Goal: Information Seeking & Learning: Find specific fact

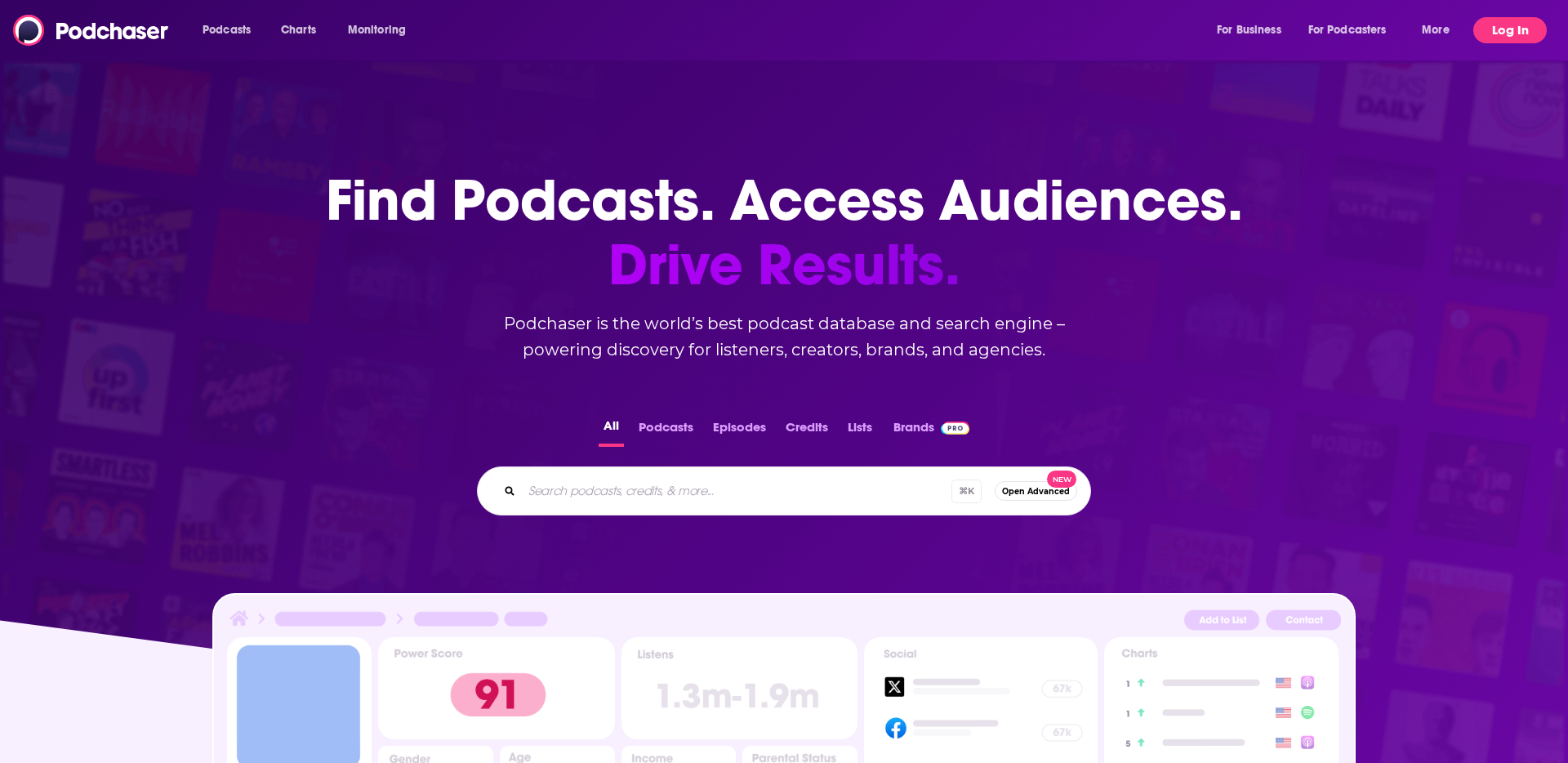
click at [1500, 29] on button "Log In" at bounding box center [1510, 30] width 73 height 26
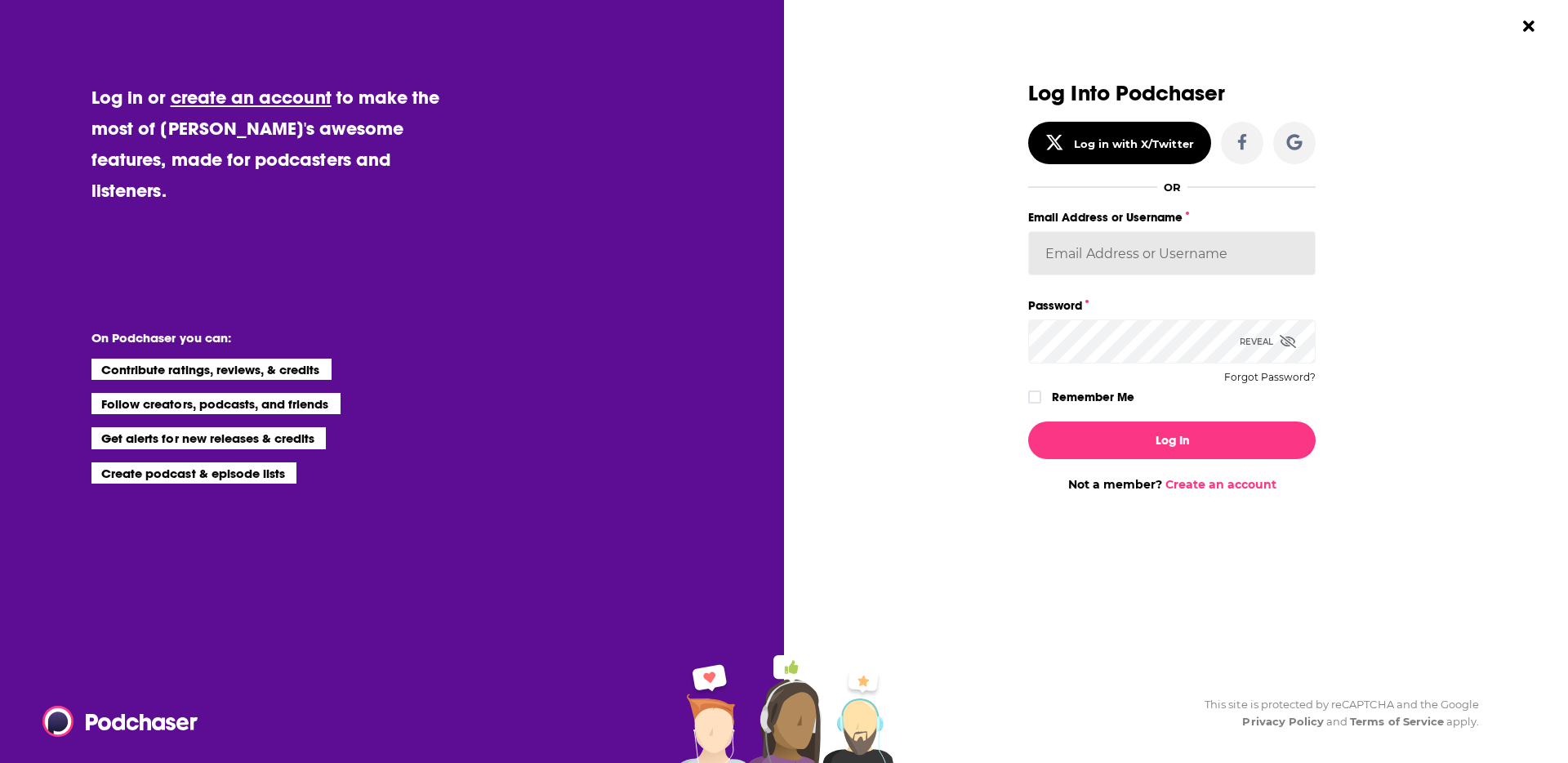
type input "oliviaschaefers"
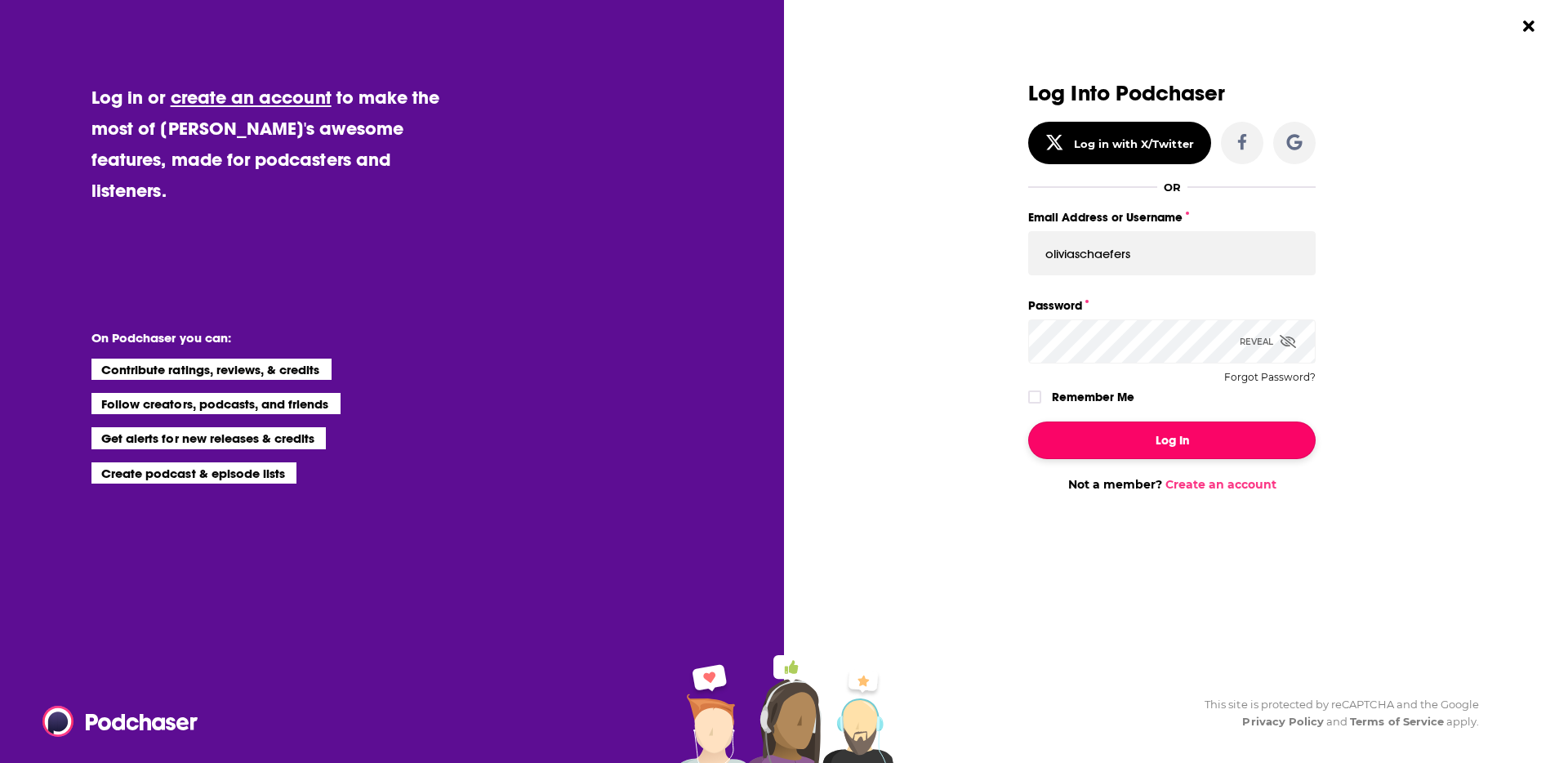
click at [1202, 438] on button "Log In" at bounding box center [1172, 440] width 288 height 37
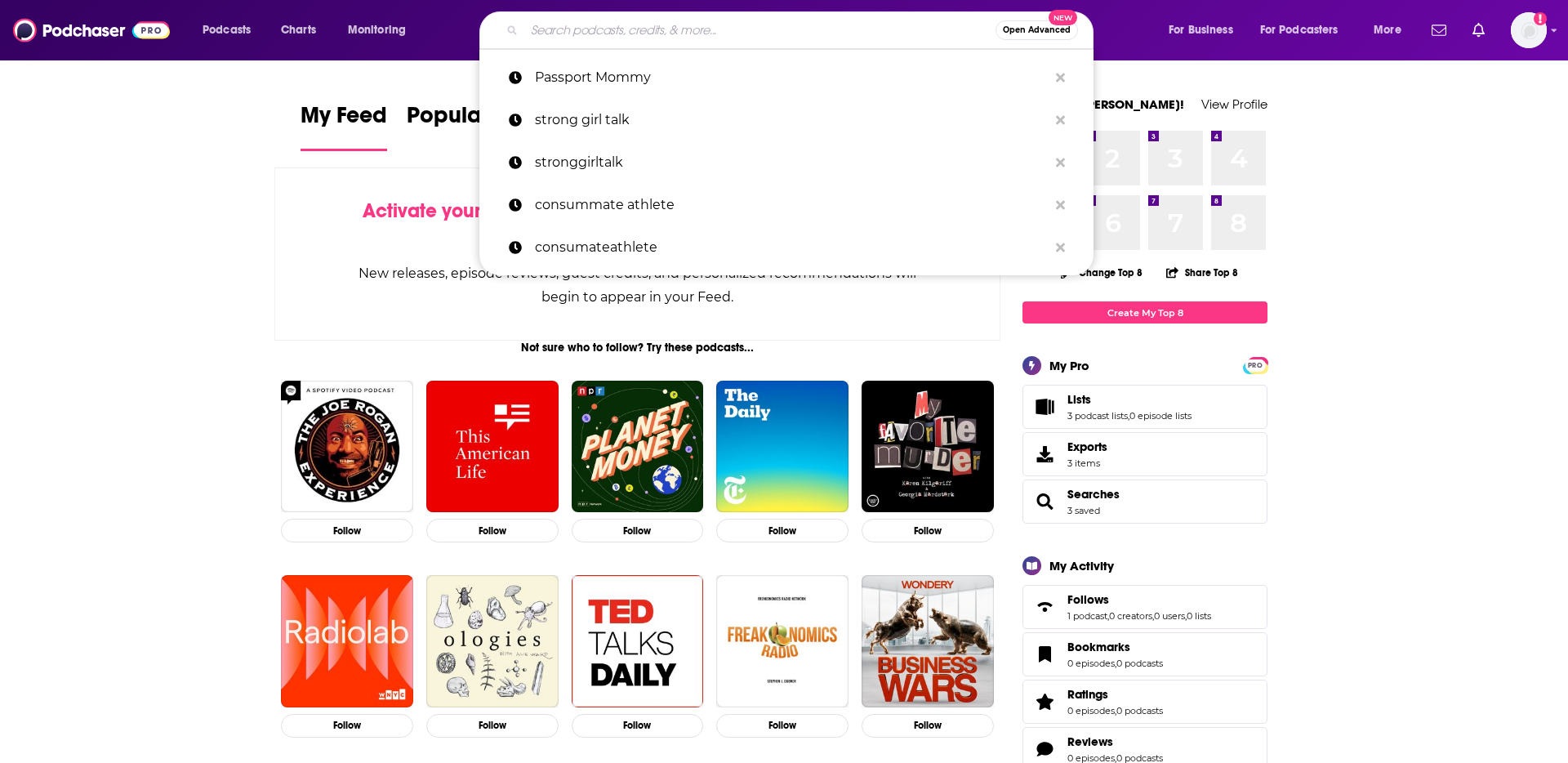
click at [590, 37] on input "Search podcasts, credits, & more..." at bounding box center [759, 30] width 471 height 26
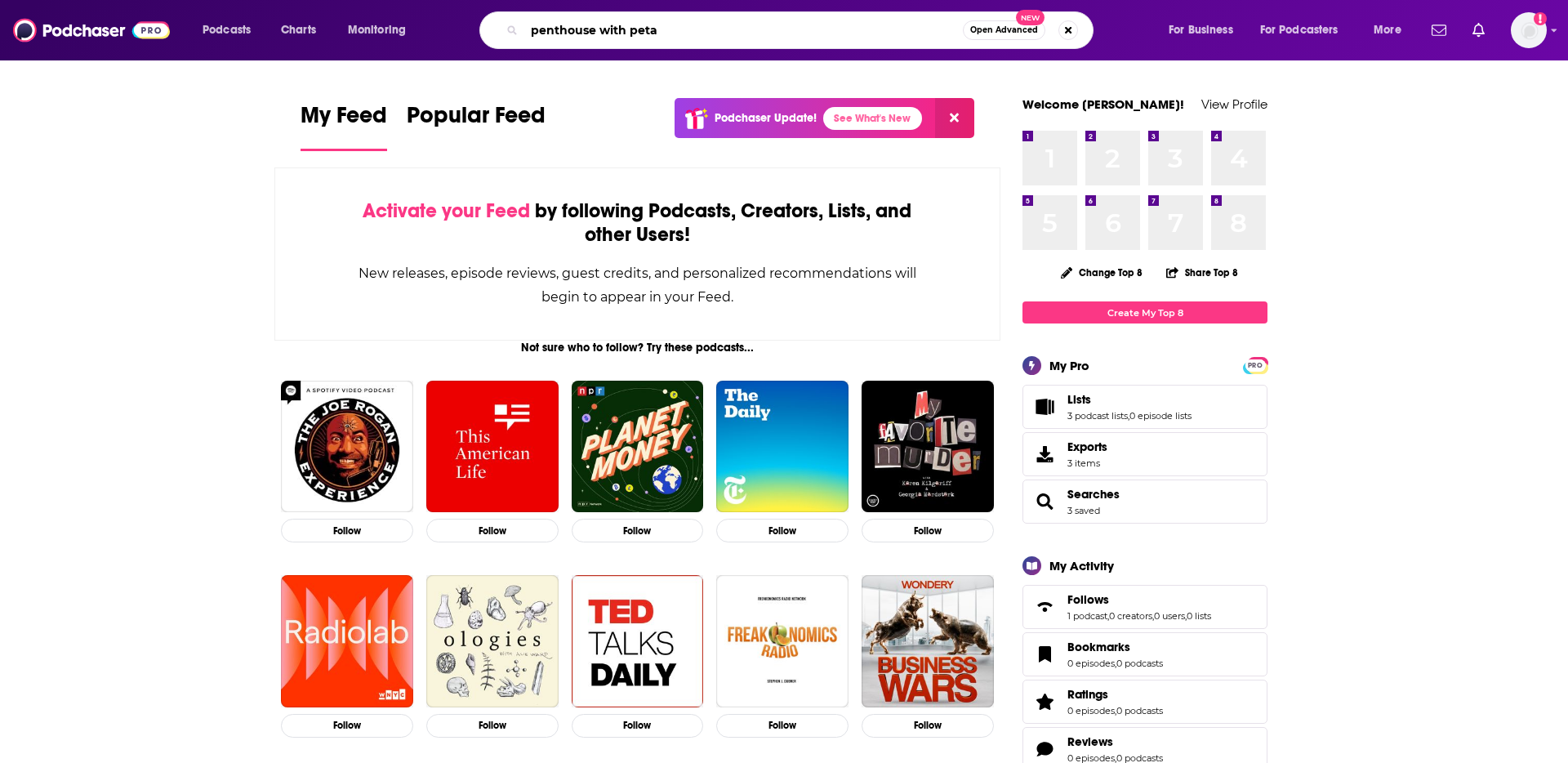
type input "penthouse with peta"
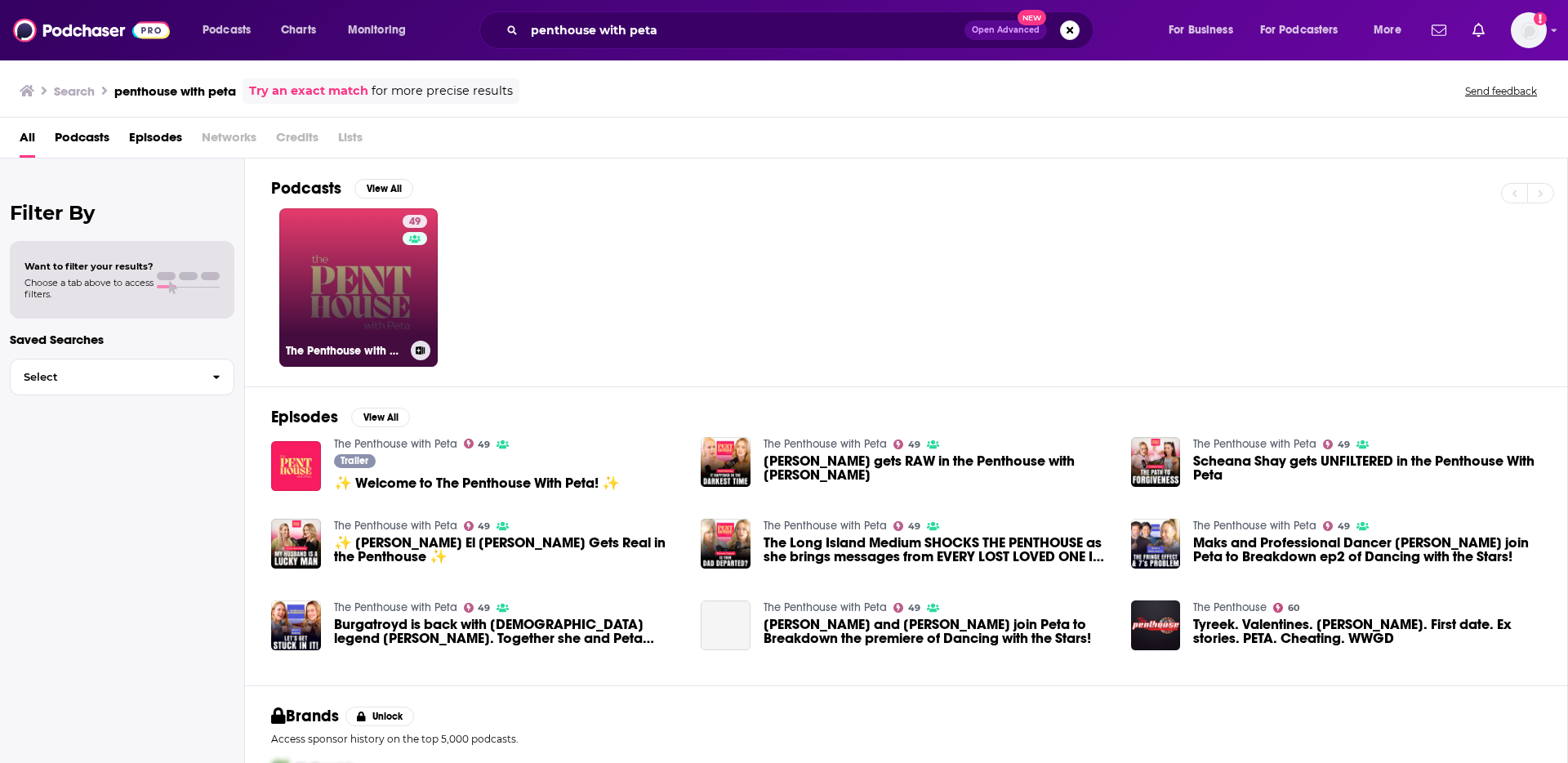
click at [321, 282] on link "49 The Penthouse with Peta" at bounding box center [358, 288] width 159 height 159
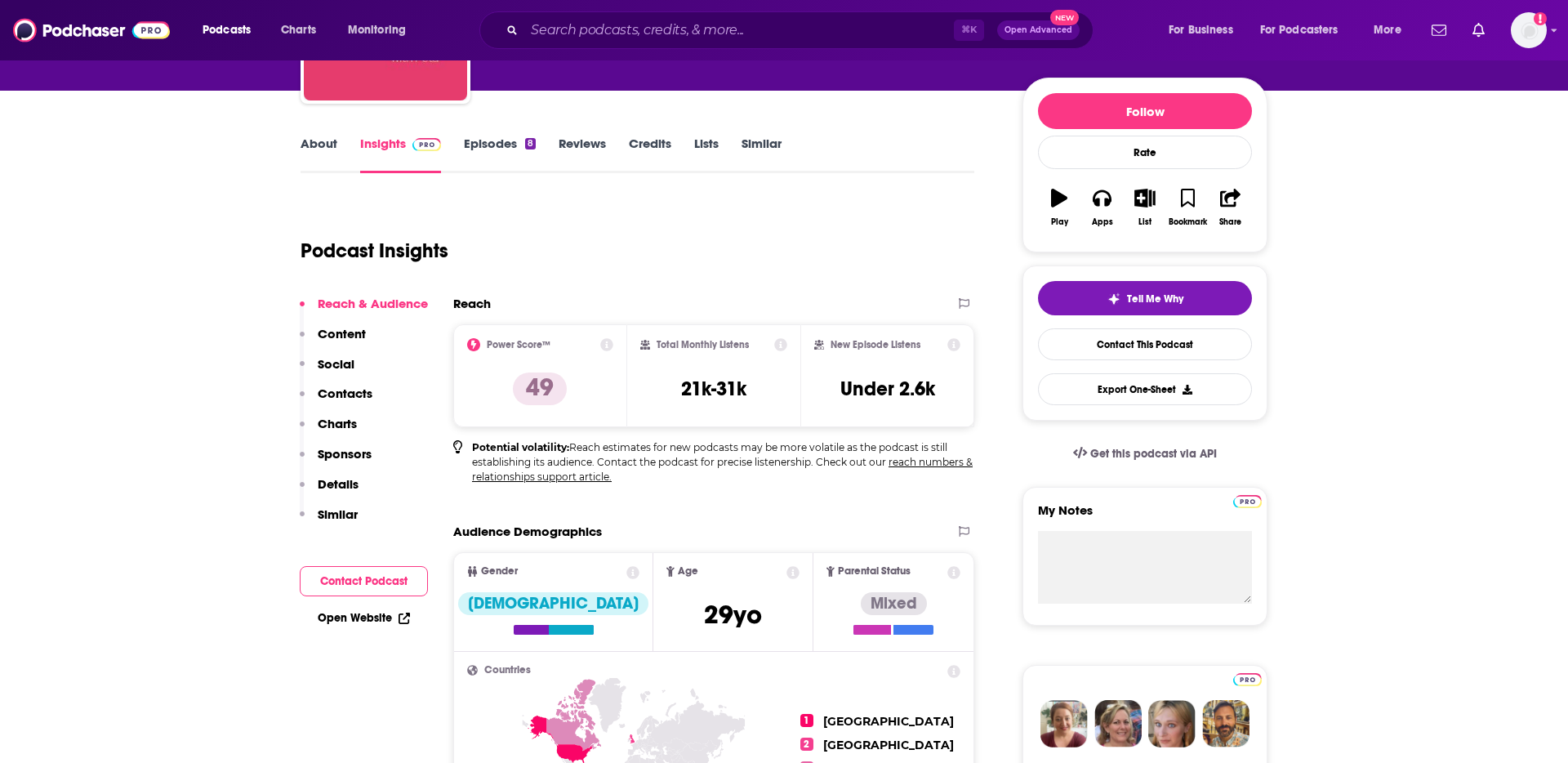
scroll to position [177, 0]
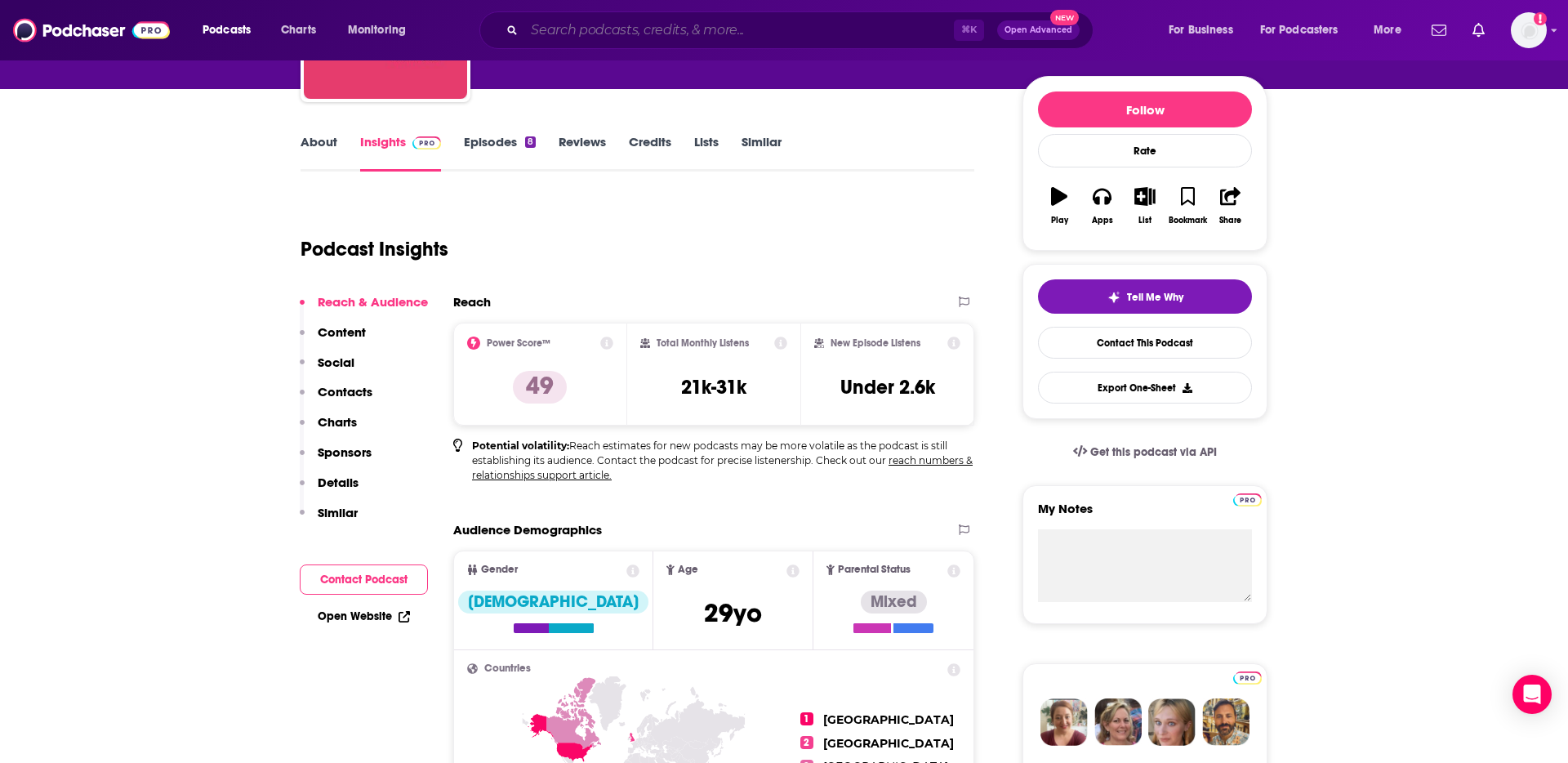
drag, startPoint x: 601, startPoint y: 32, endPoint x: 573, endPoint y: 35, distance: 28.2
click at [601, 32] on input "Search podcasts, credits, & more..." at bounding box center [739, 30] width 430 height 26
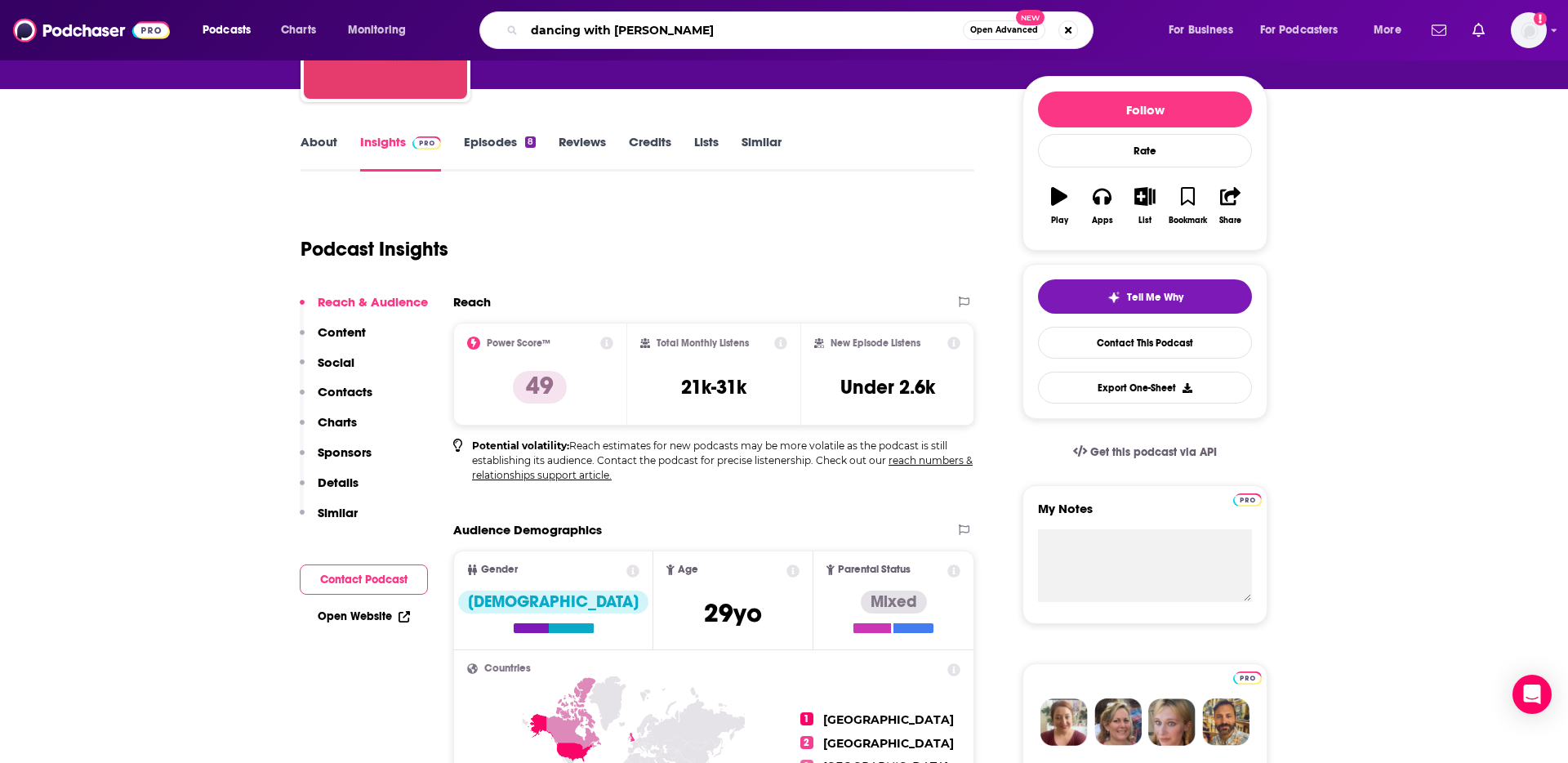
type input "dancing with [PERSON_NAME]"
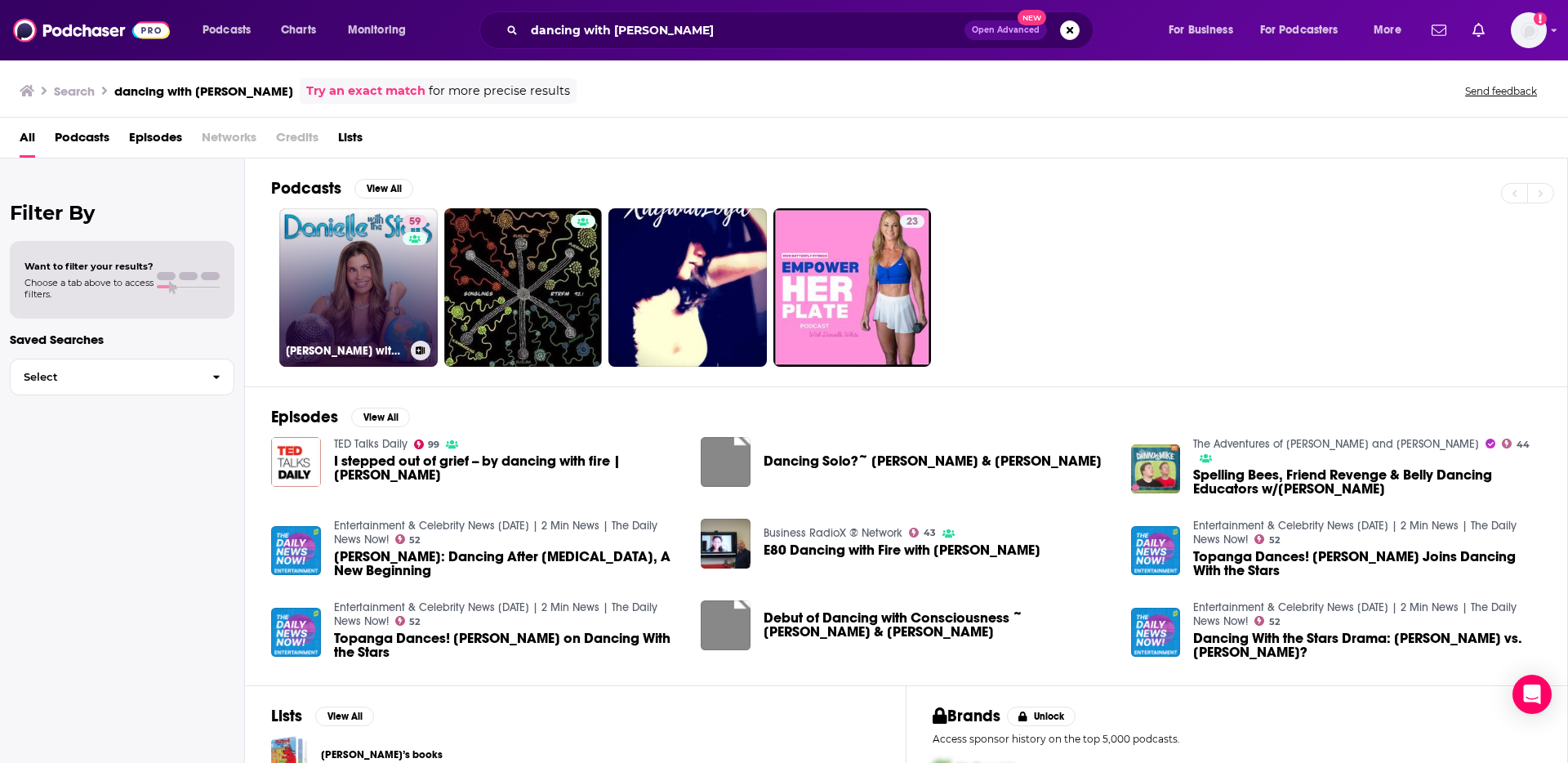
click at [374, 272] on link "59 [PERSON_NAME] with The Stars" at bounding box center [358, 288] width 159 height 159
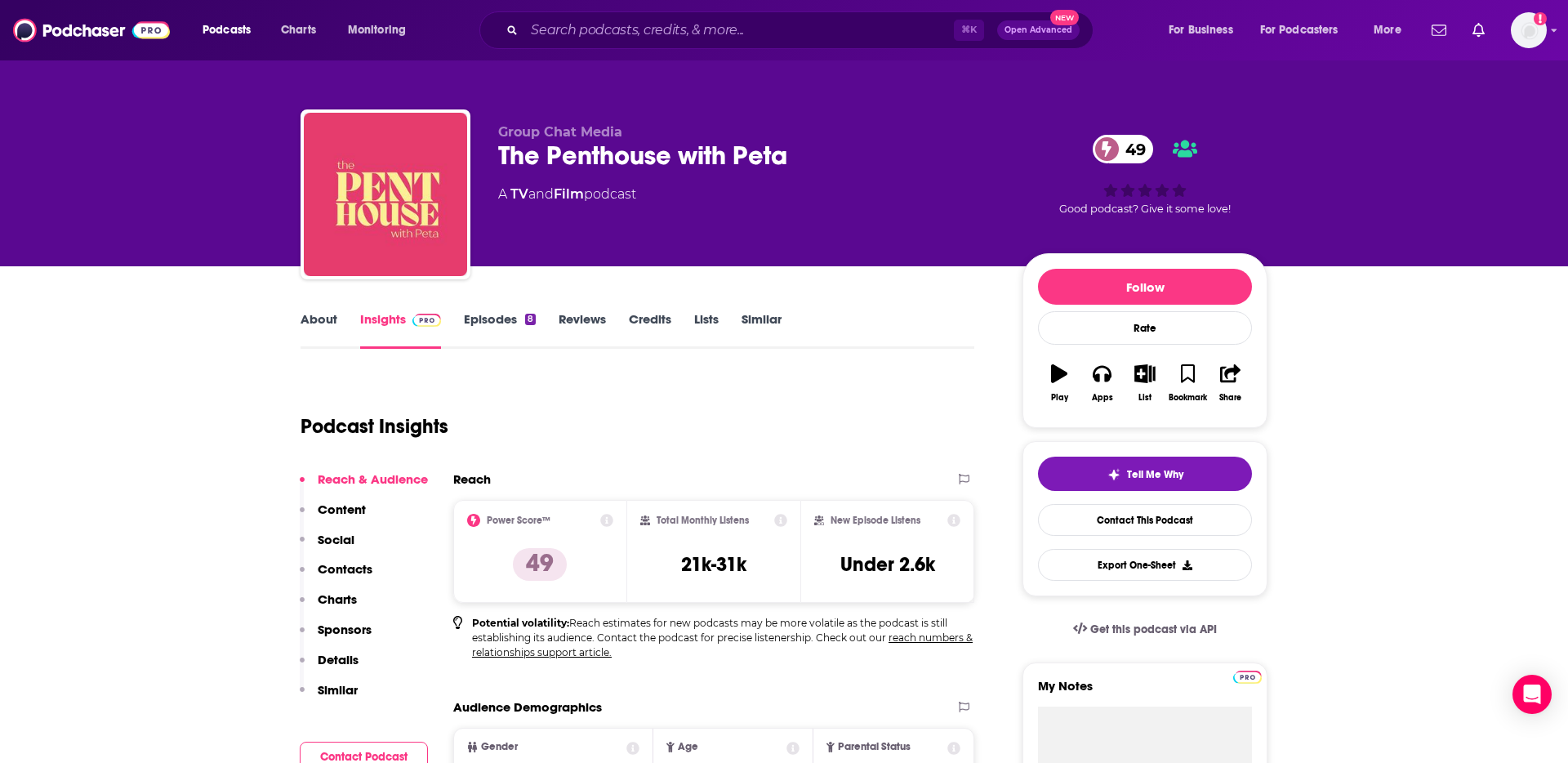
click at [545, 130] on span "Group Chat Media" at bounding box center [559, 131] width 124 height 16
drag, startPoint x: 515, startPoint y: 131, endPoint x: 518, endPoint y: 194, distance: 63.1
click at [515, 132] on span "Group Chat Media" at bounding box center [559, 131] width 124 height 16
click at [554, 131] on span "Group Chat Media" at bounding box center [559, 131] width 124 height 16
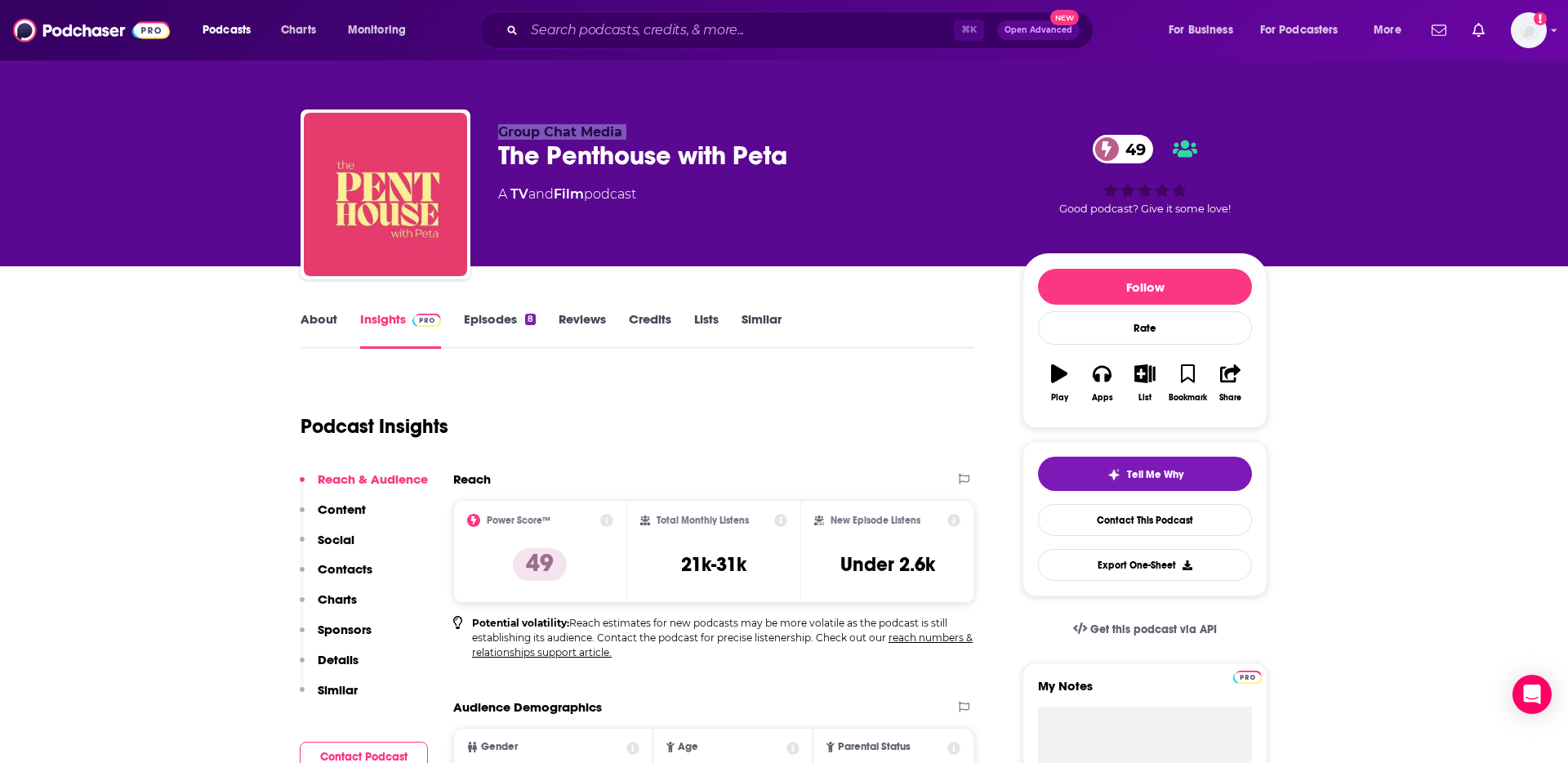
click at [554, 131] on span "Group Chat Media" at bounding box center [559, 131] width 124 height 16
copy p "Group Chat Media"
